Goal: Navigation & Orientation: Find specific page/section

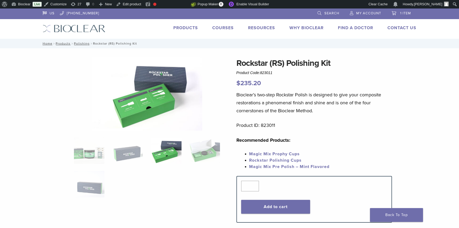
click at [181, 25] on link "Products" at bounding box center [185, 27] width 25 height 5
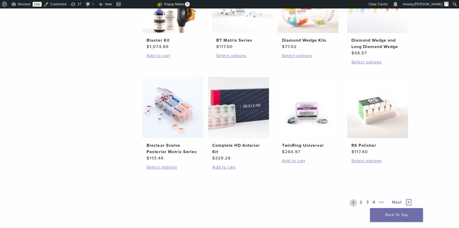
scroll to position [434, 0]
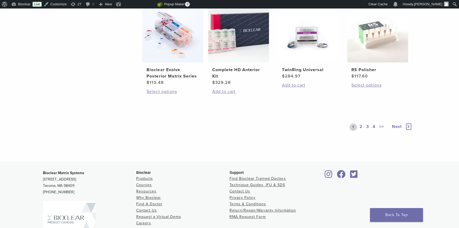
click at [362, 126] on link "2" at bounding box center [361, 126] width 5 height 7
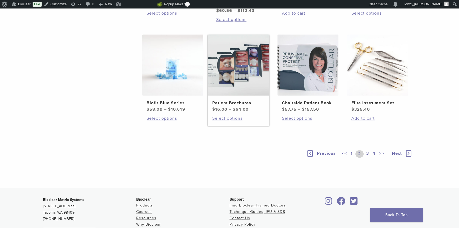
scroll to position [410, 0]
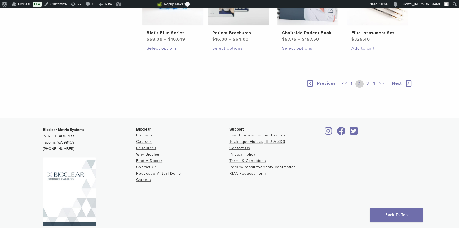
click at [368, 87] on link "3" at bounding box center [367, 83] width 5 height 7
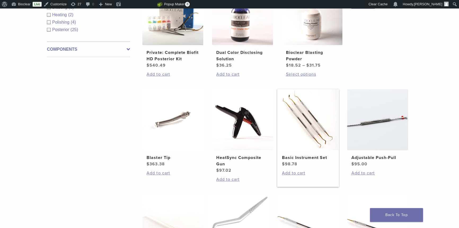
scroll to position [144, 0]
